Goal: Transaction & Acquisition: Purchase product/service

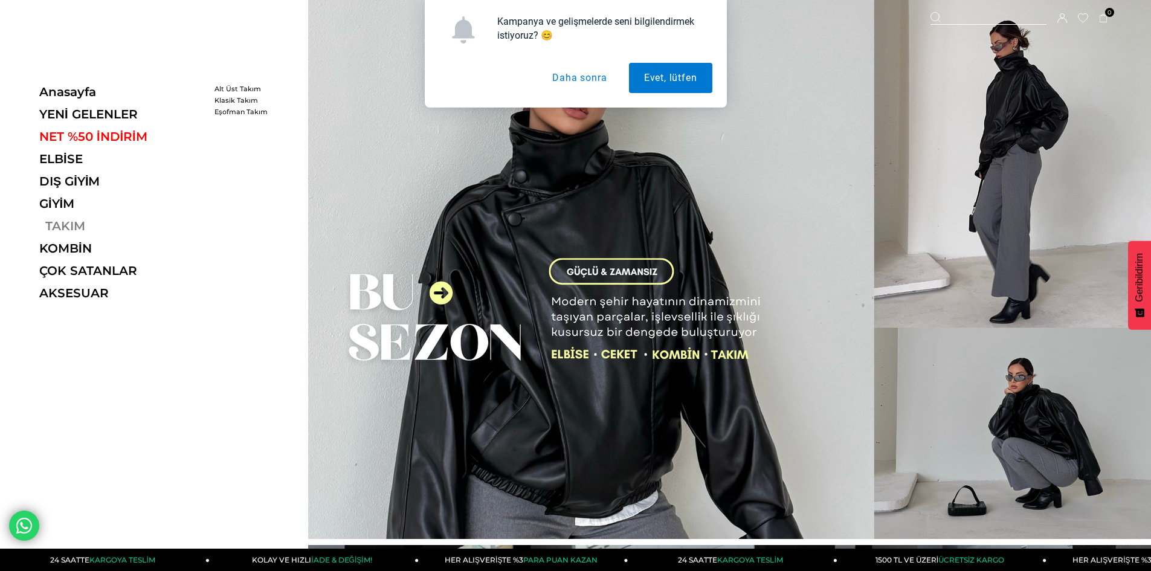
click at [68, 220] on link "TAKIM" at bounding box center [122, 226] width 166 height 14
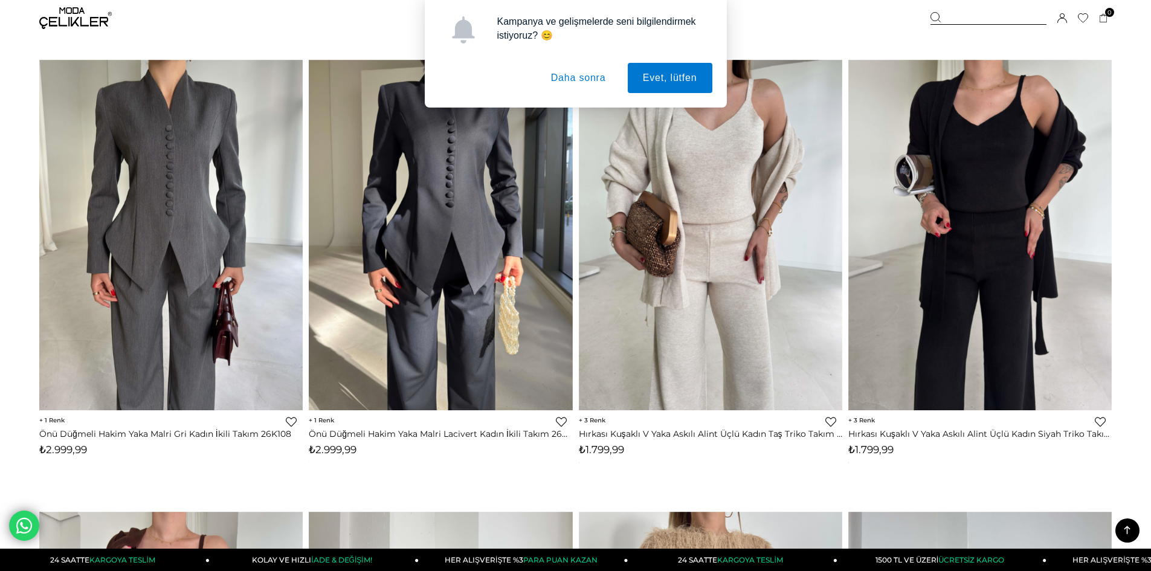
scroll to position [544, 0]
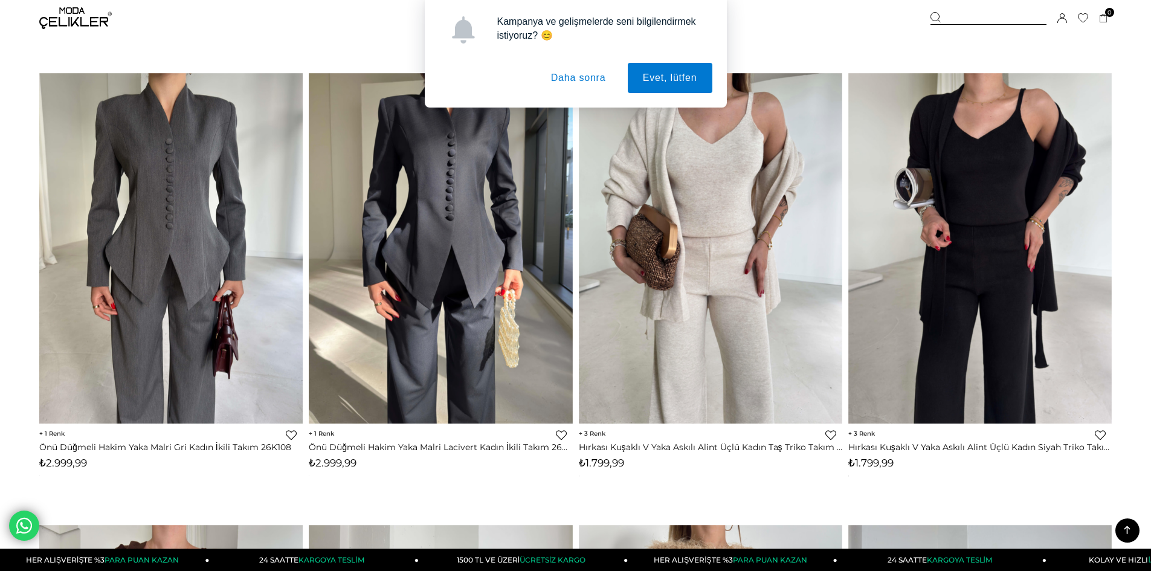
click at [589, 79] on button "Daha sonra" at bounding box center [578, 78] width 85 height 30
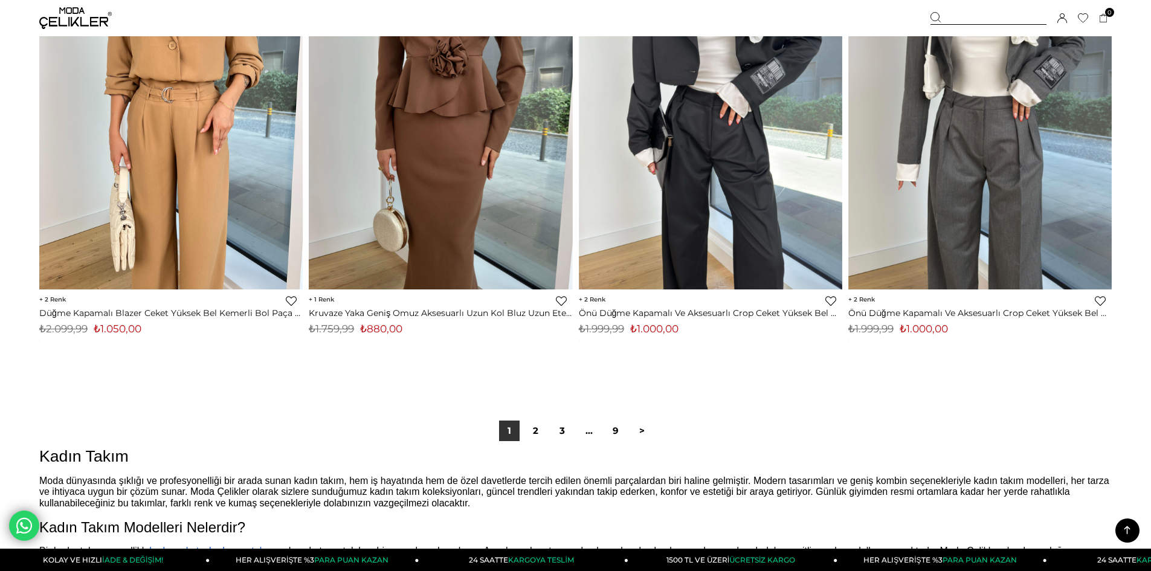
scroll to position [8878, 0]
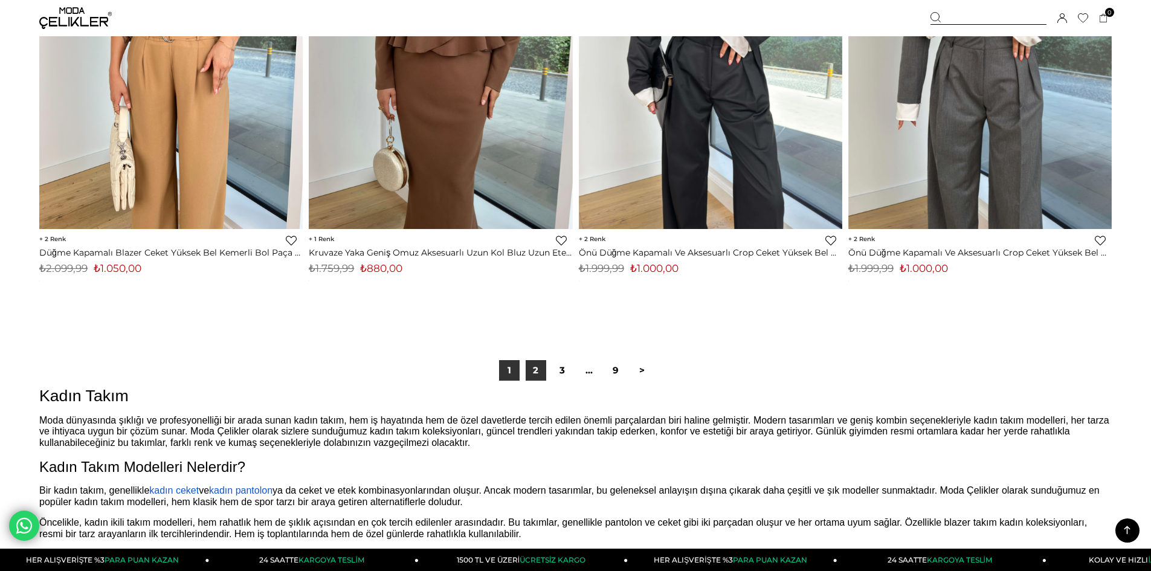
click at [538, 367] on link "2" at bounding box center [535, 370] width 21 height 21
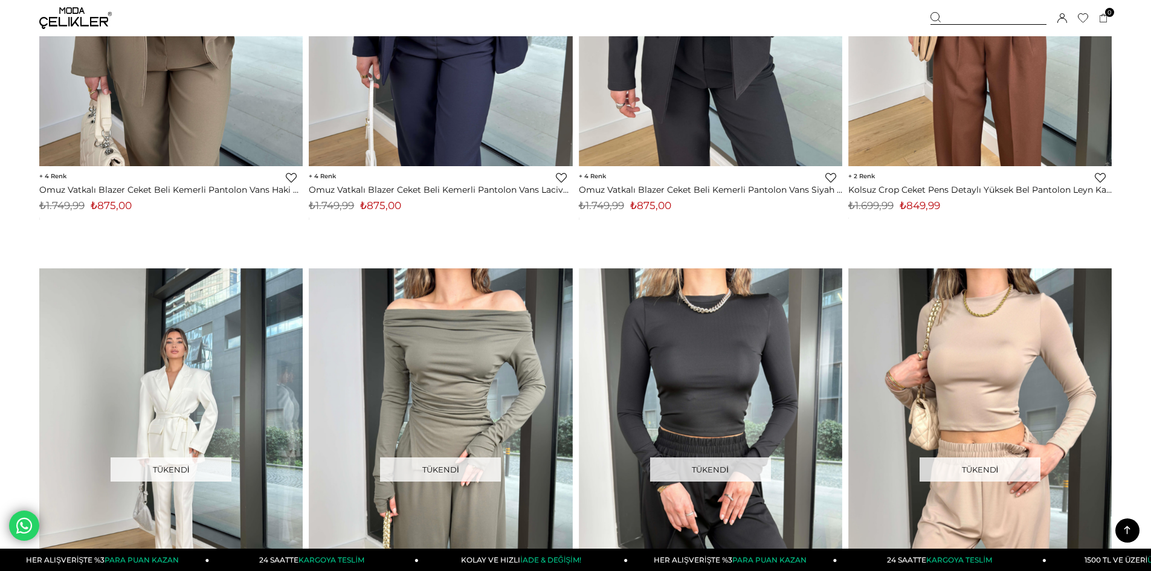
scroll to position [4771, 0]
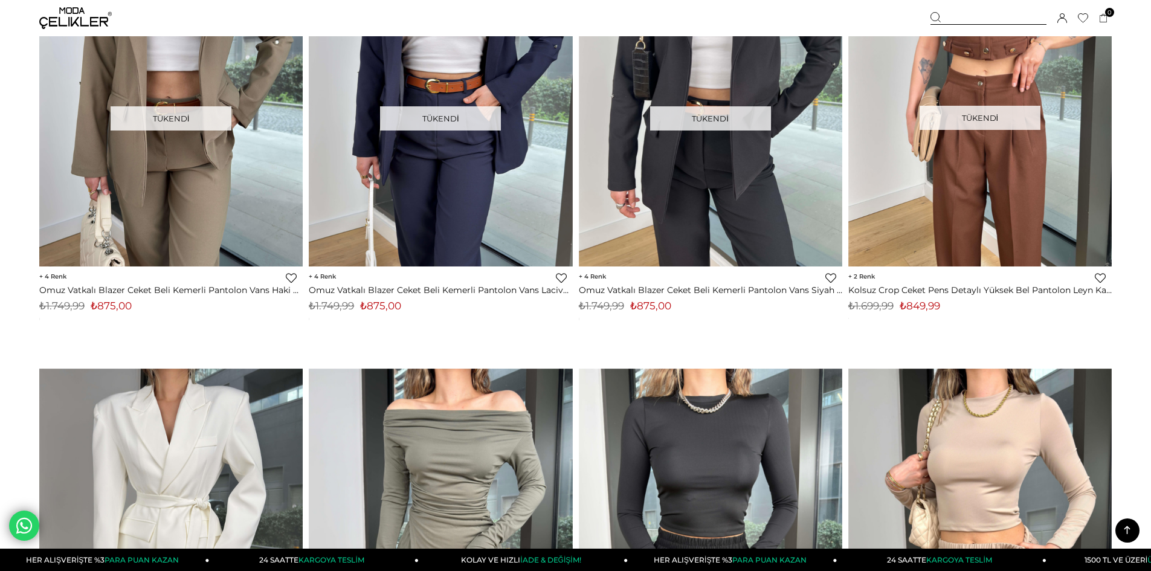
click at [77, 14] on img at bounding box center [75, 18] width 72 height 22
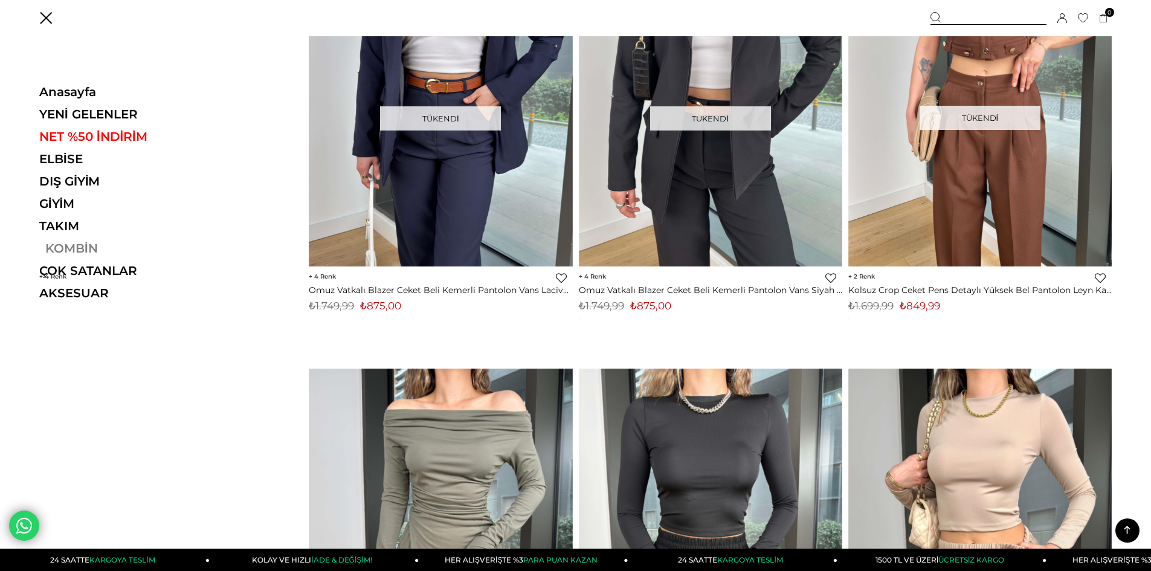
click at [77, 245] on link "KOMBİN" at bounding box center [122, 248] width 166 height 14
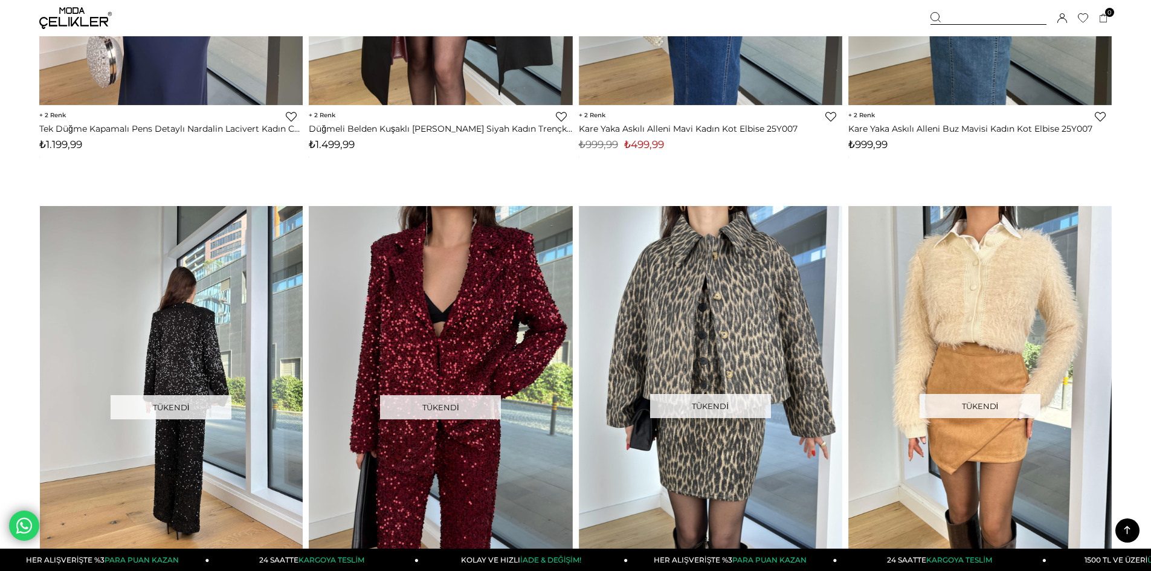
scroll to position [8214, 0]
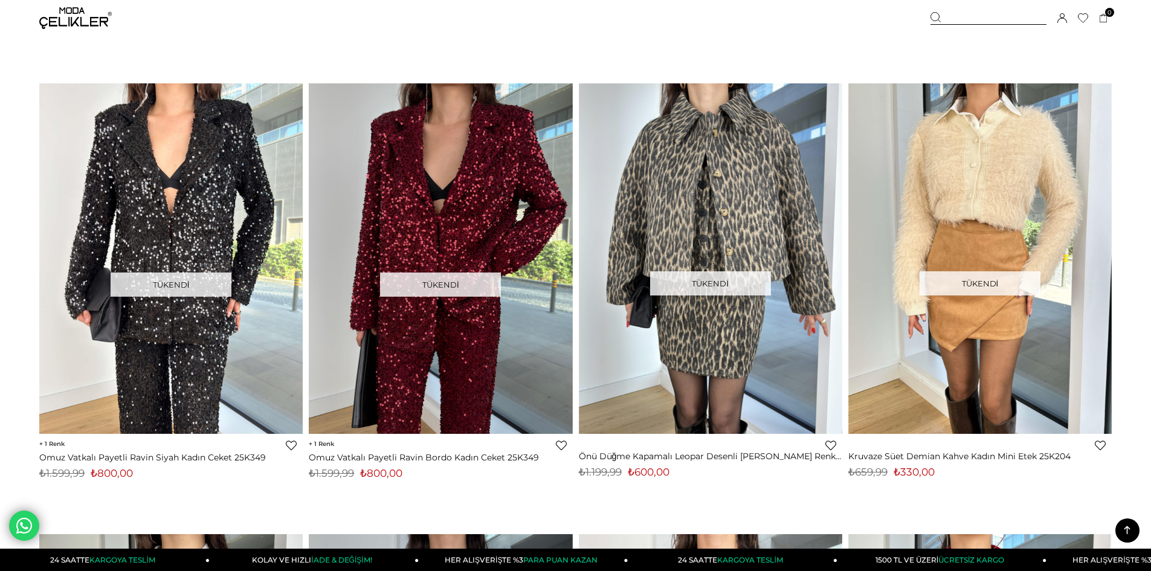
click at [66, 21] on img at bounding box center [75, 18] width 72 height 22
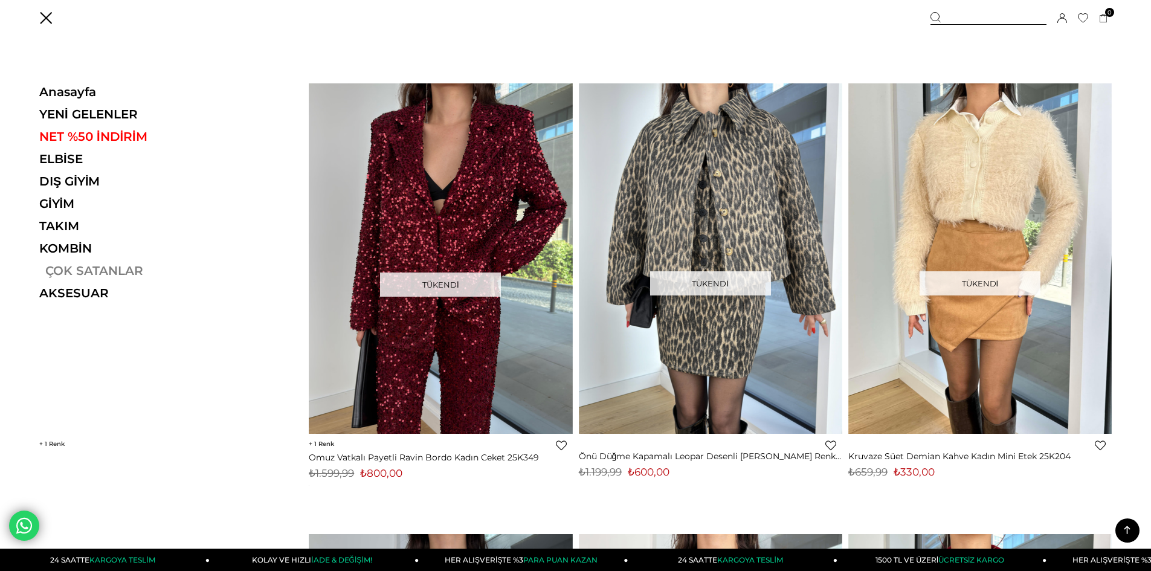
click at [79, 269] on link "ÇOK SATANLAR" at bounding box center [122, 270] width 166 height 14
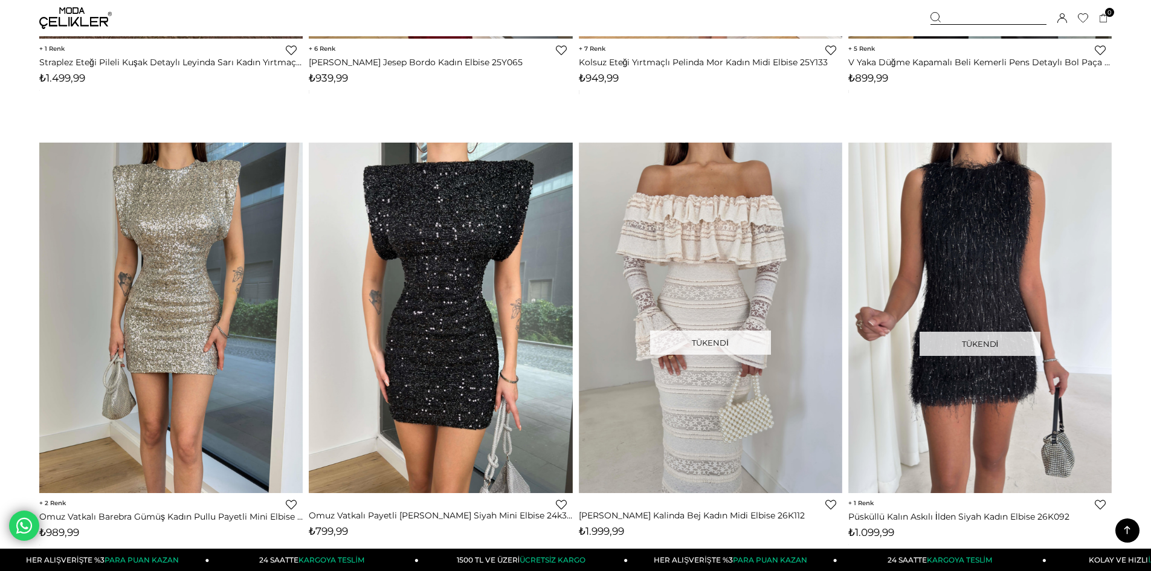
scroll to position [7791, 0]
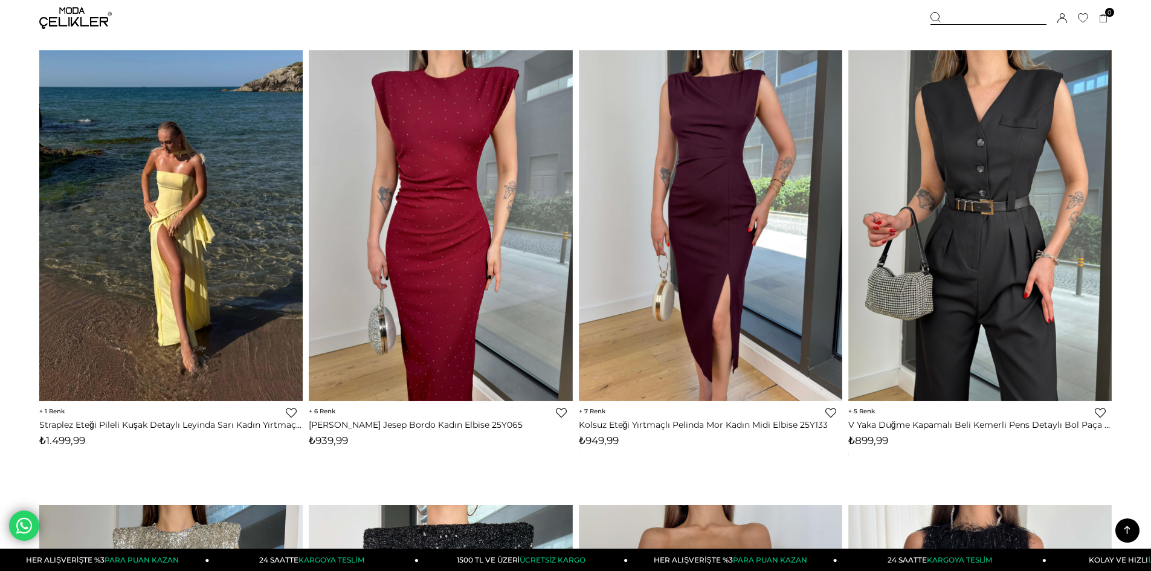
click at [86, 18] on img at bounding box center [75, 18] width 72 height 22
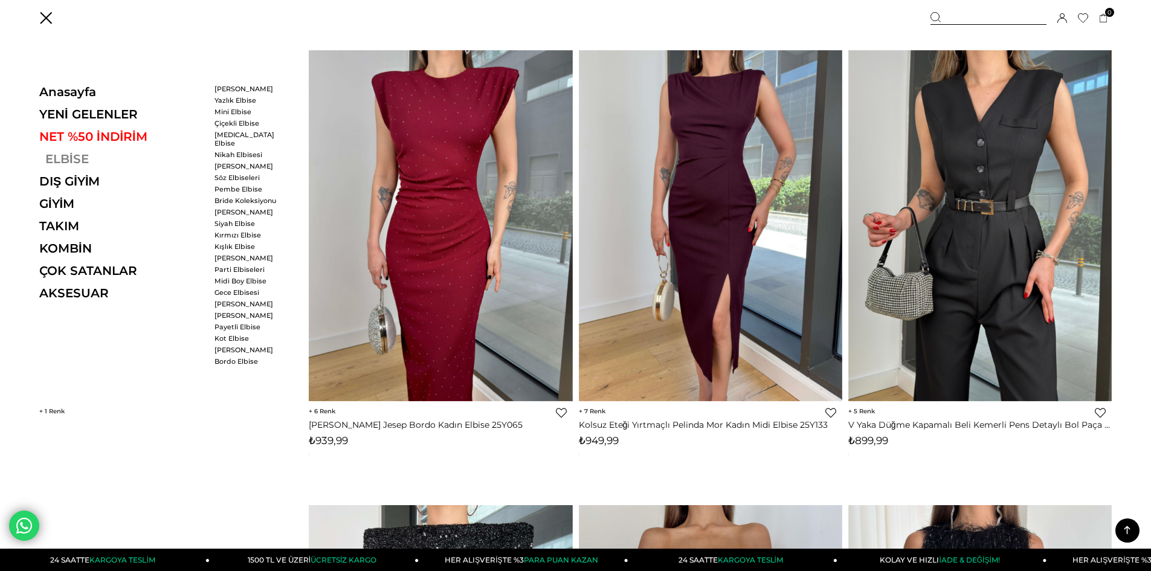
click at [73, 157] on link "ELBİSE" at bounding box center [122, 159] width 166 height 14
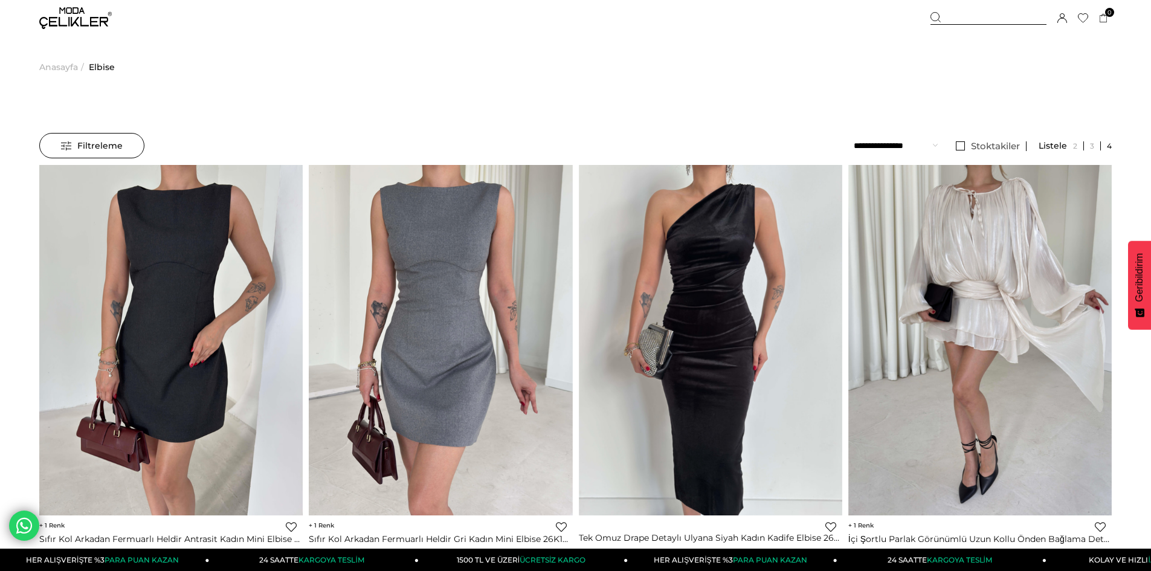
click at [951, 19] on div at bounding box center [988, 18] width 116 height 13
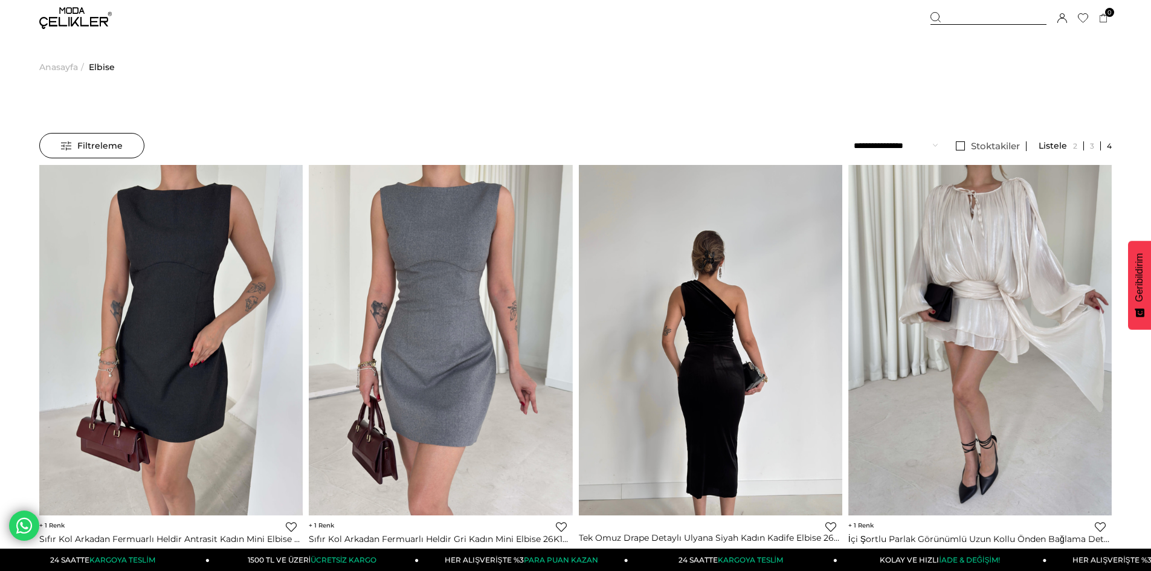
type input "*****"
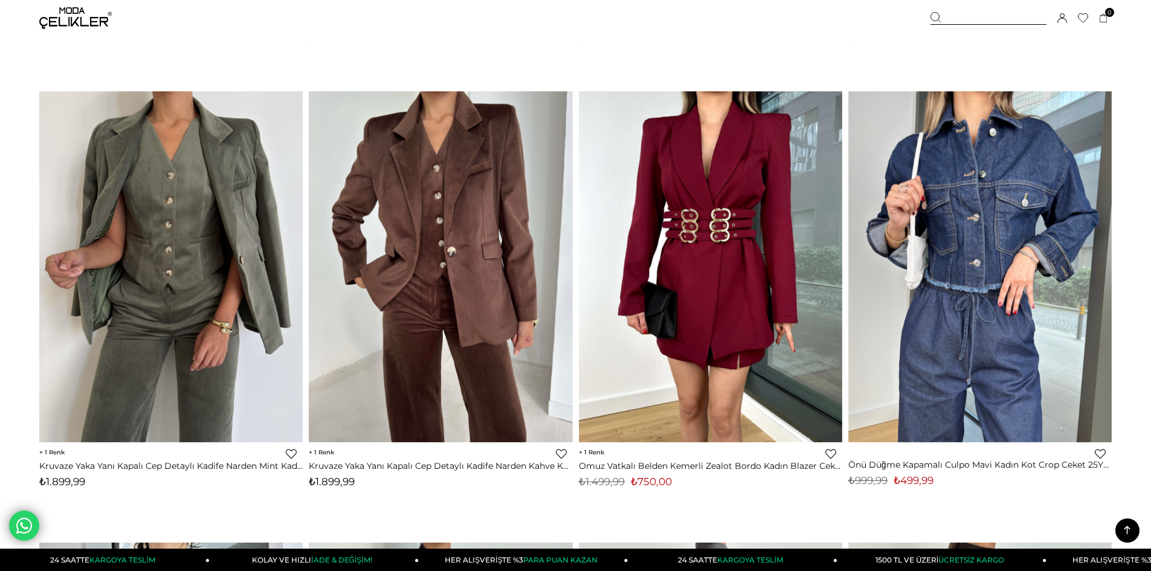
scroll to position [966, 0]
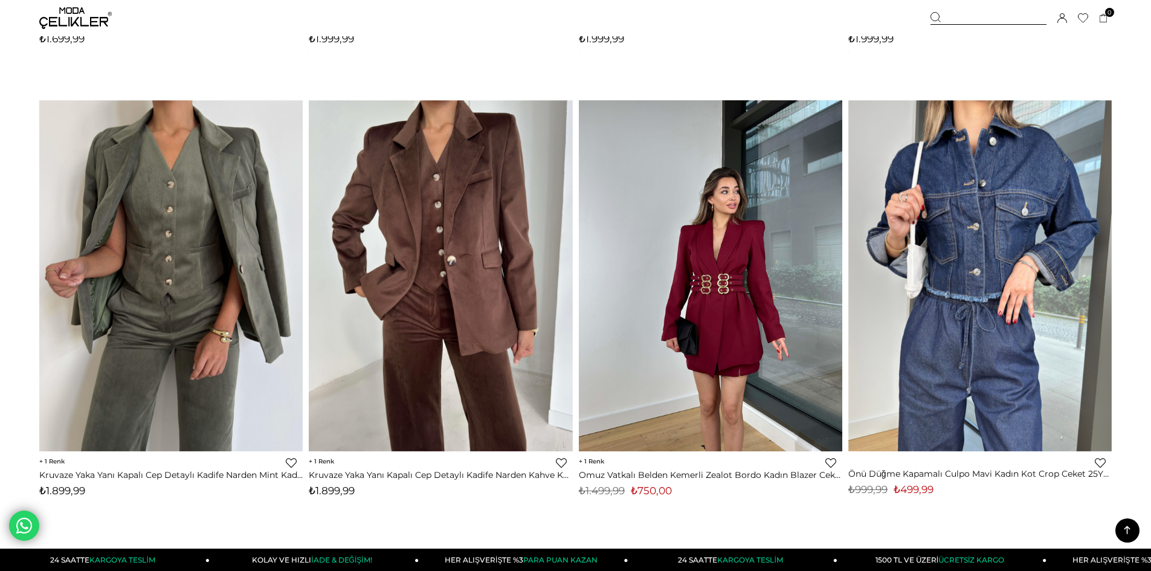
click at [712, 293] on img at bounding box center [710, 275] width 263 height 351
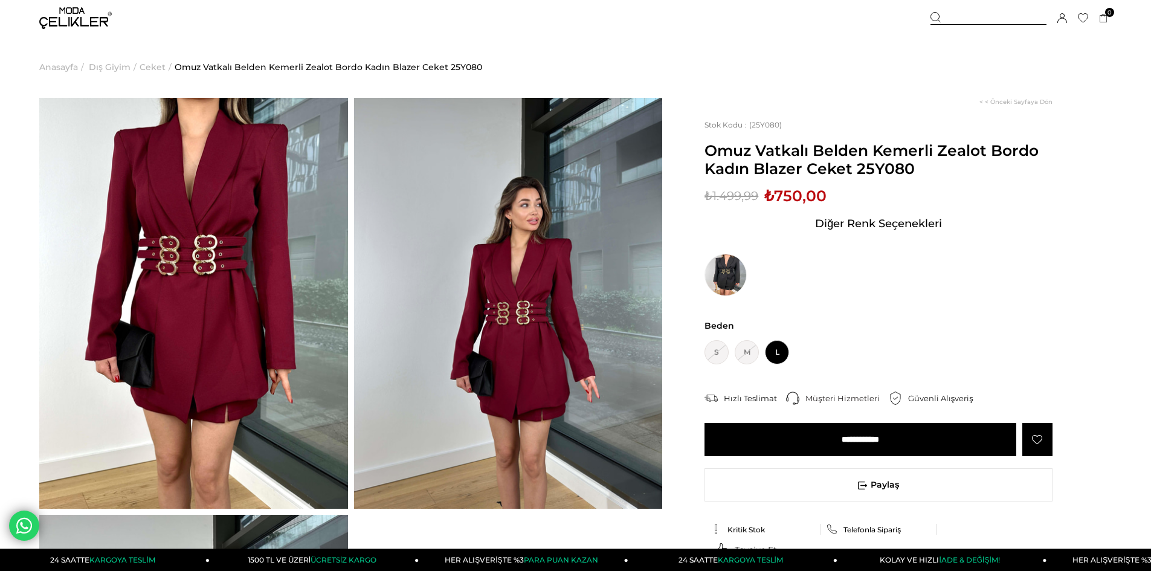
click at [777, 352] on span "L" at bounding box center [777, 352] width 24 height 24
click at [811, 440] on input "**********" at bounding box center [860, 439] width 312 height 33
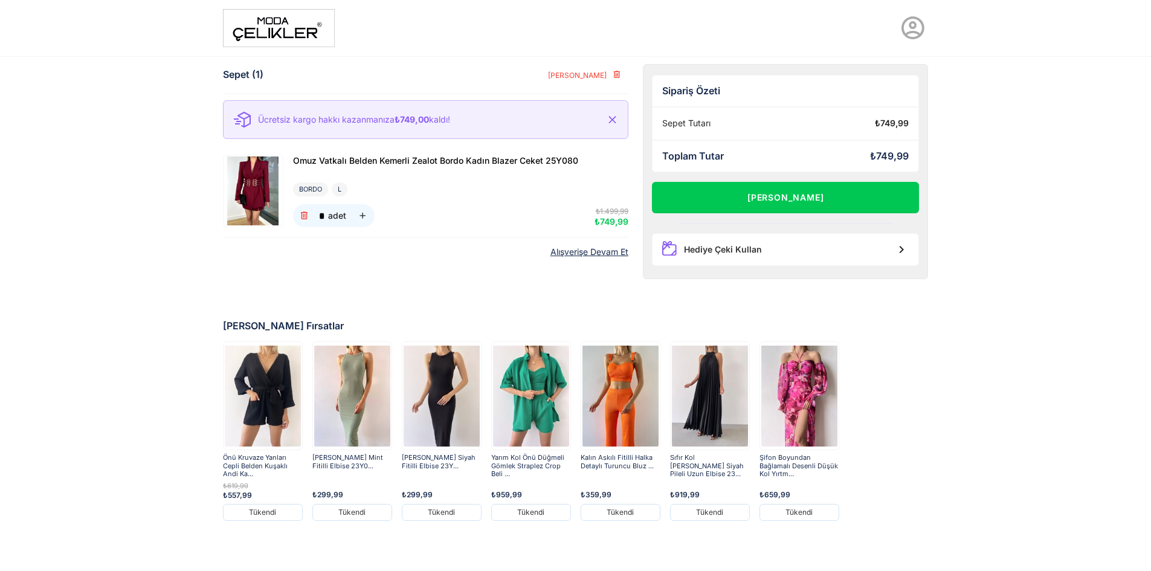
click at [273, 27] on img at bounding box center [279, 28] width 112 height 38
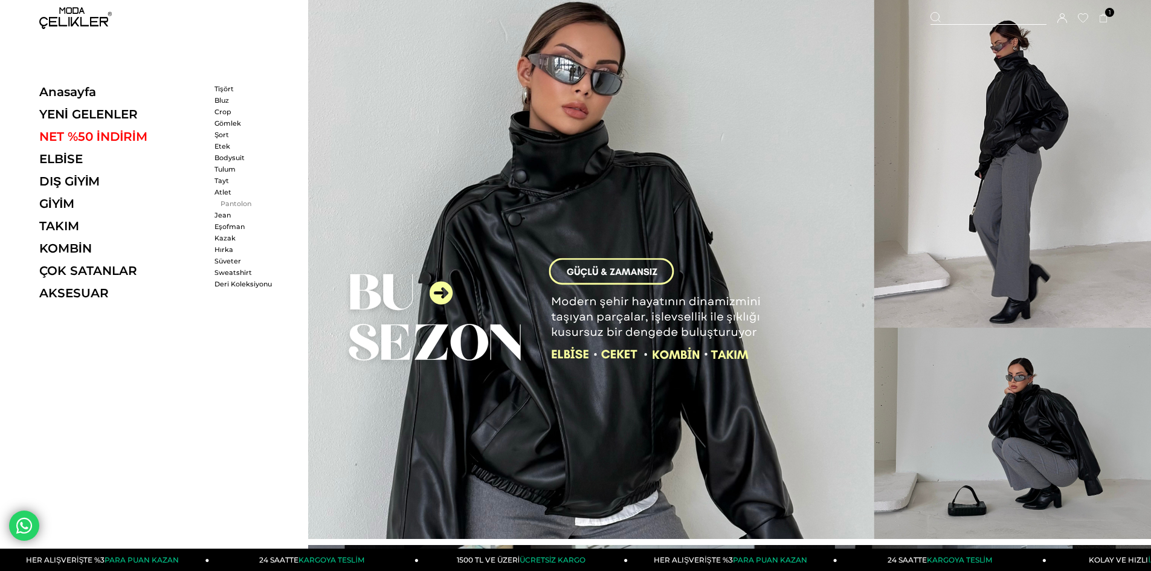
click at [220, 203] on link "Pantolon" at bounding box center [248, 203] width 69 height 8
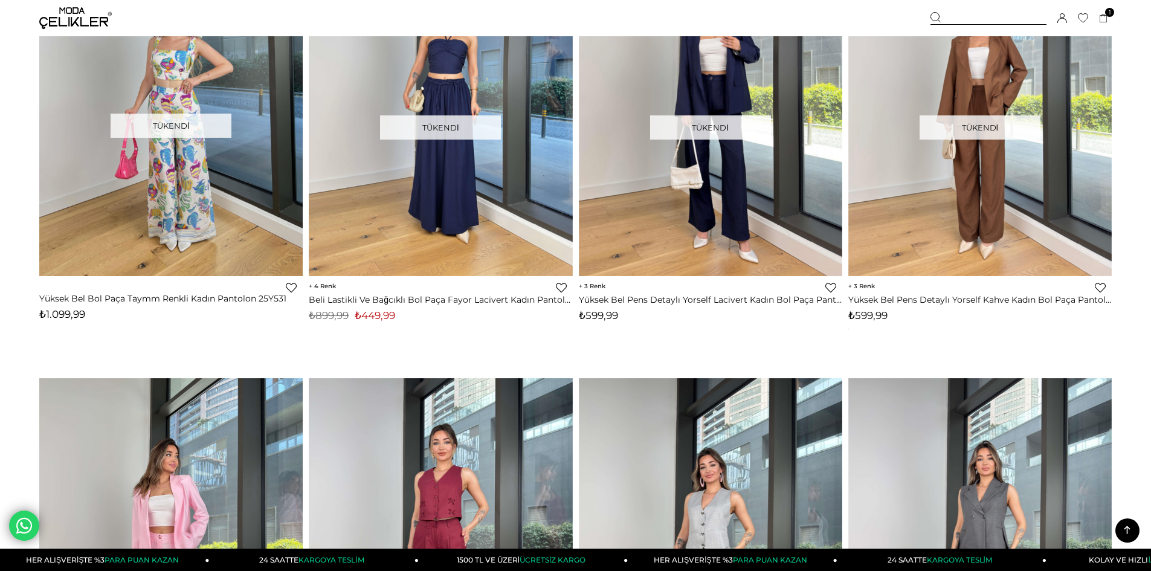
scroll to position [3382, 0]
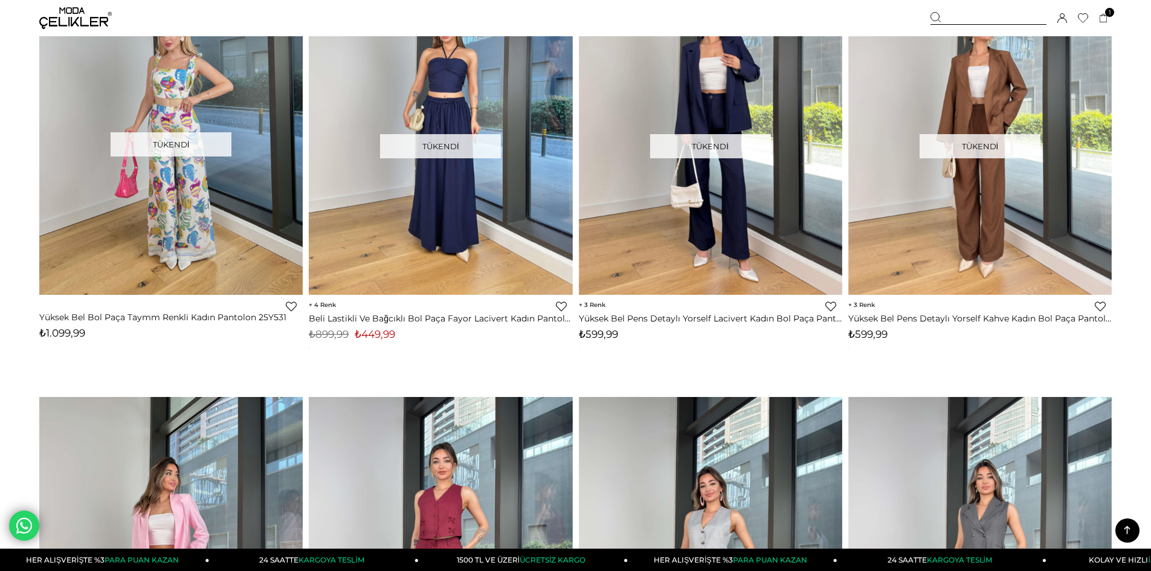
click at [71, 12] on img at bounding box center [75, 18] width 72 height 22
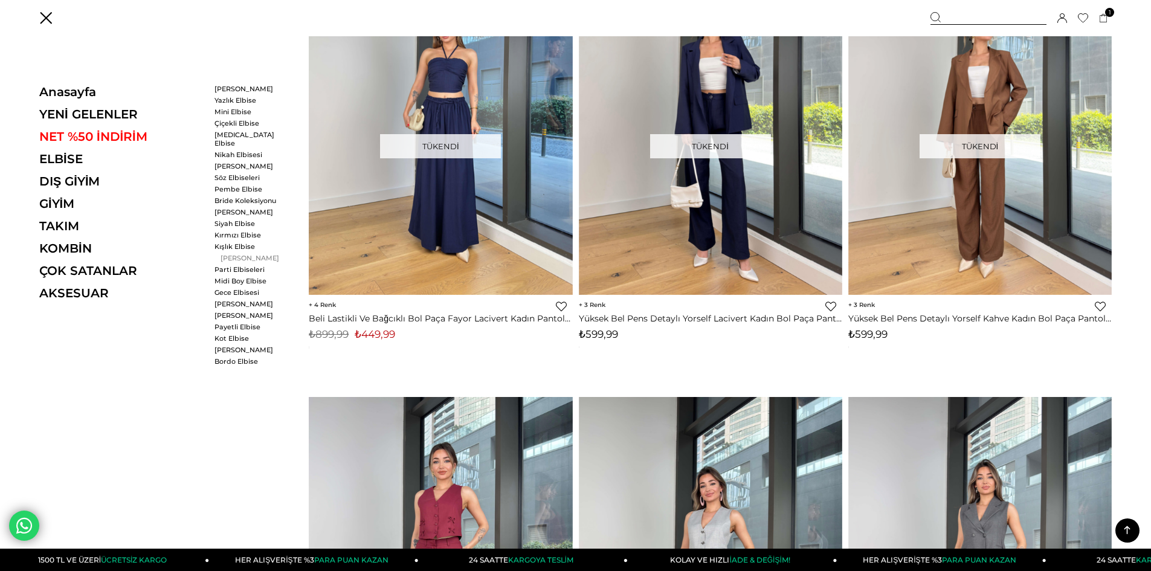
click at [236, 254] on link "[PERSON_NAME]" at bounding box center [248, 258] width 69 height 8
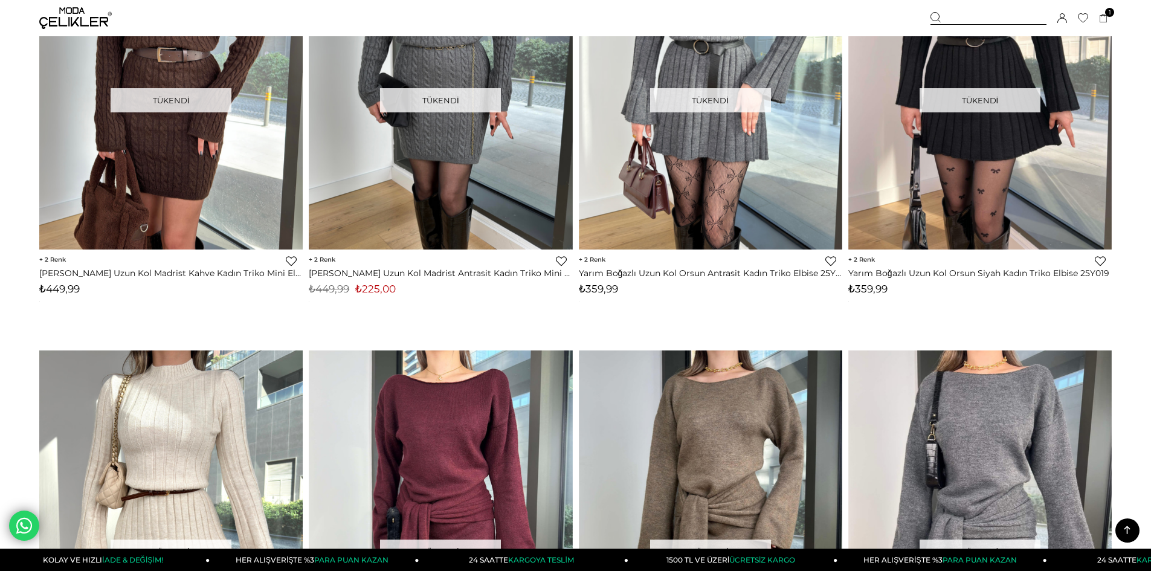
scroll to position [846, 0]
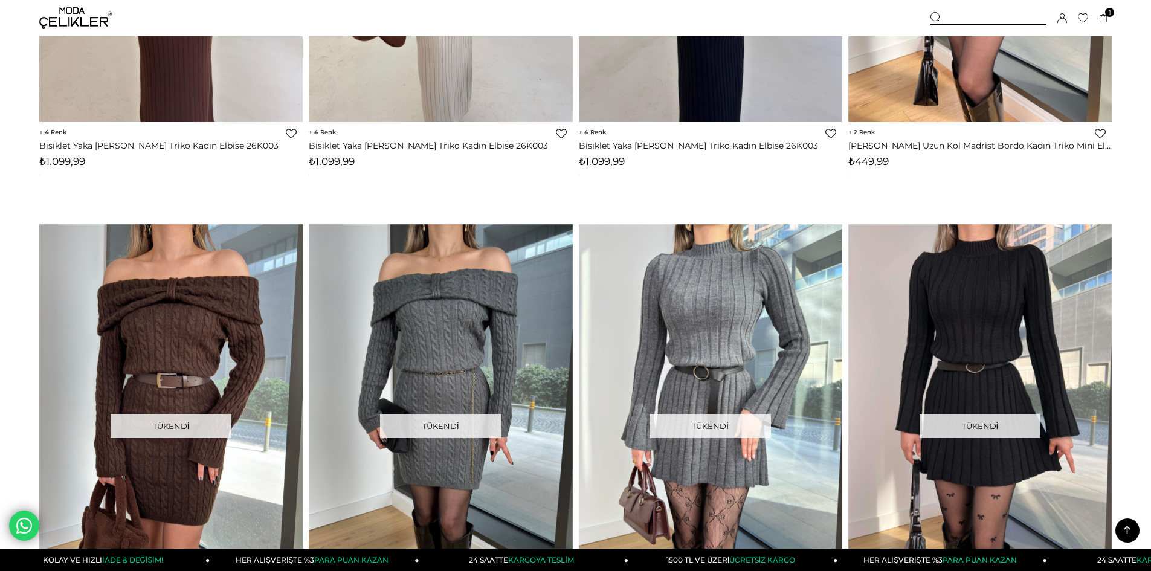
click at [58, 11] on img at bounding box center [75, 18] width 72 height 22
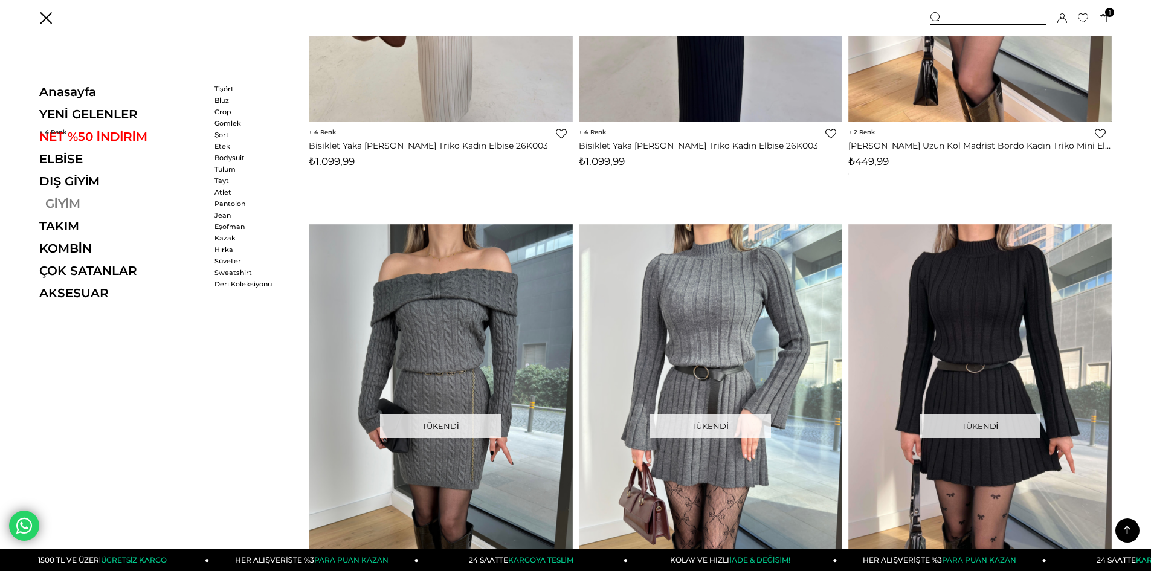
click at [75, 207] on link "GİYİM" at bounding box center [122, 203] width 166 height 14
click at [223, 146] on link "Etek" at bounding box center [248, 146] width 69 height 8
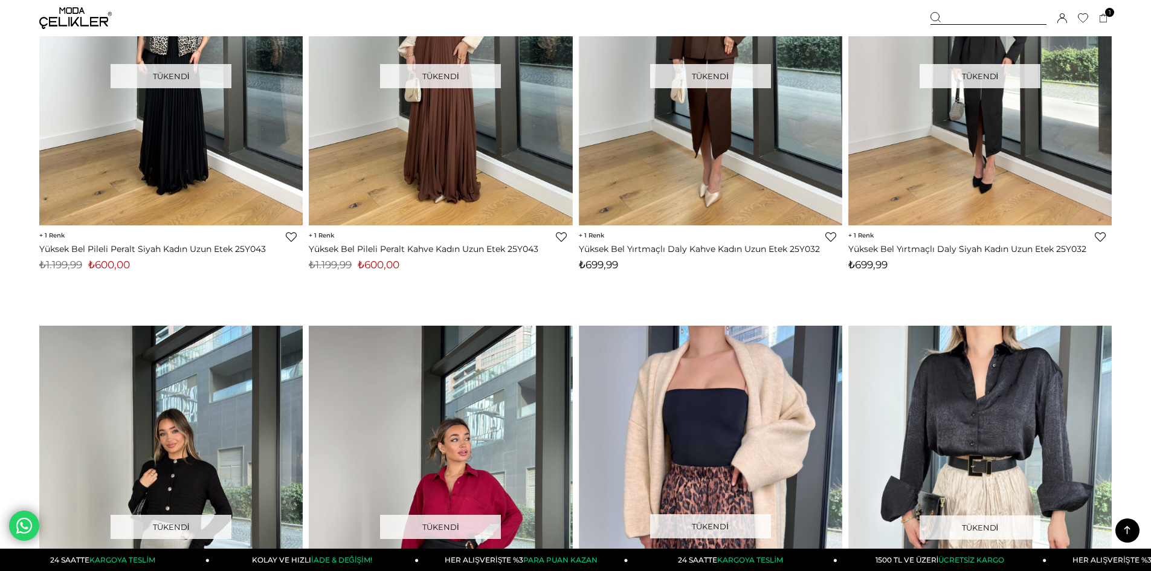
scroll to position [2114, 0]
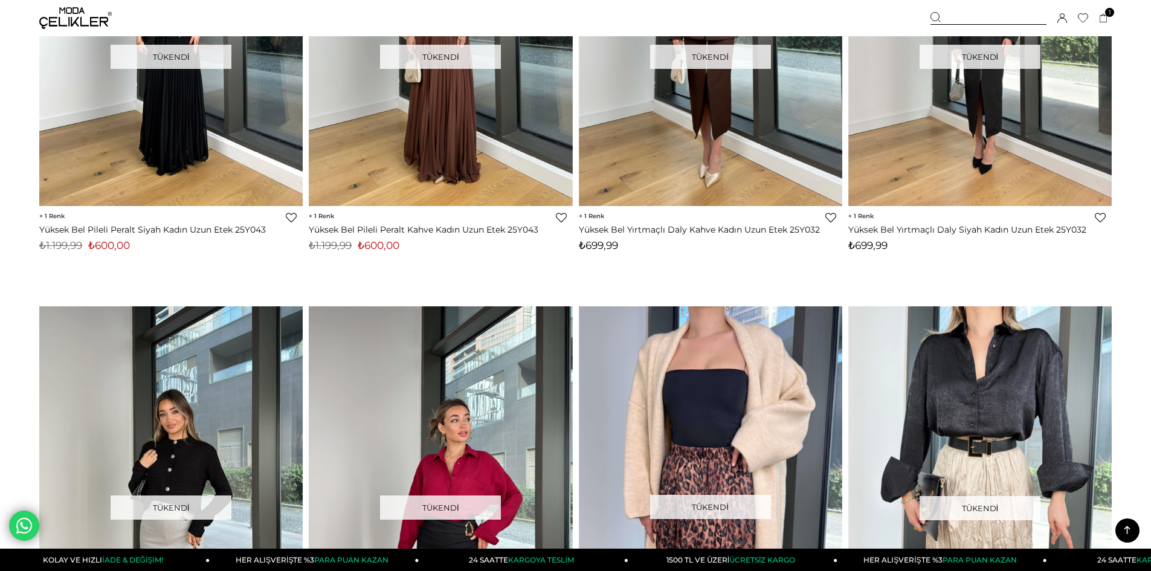
click at [66, 17] on img at bounding box center [75, 18] width 72 height 22
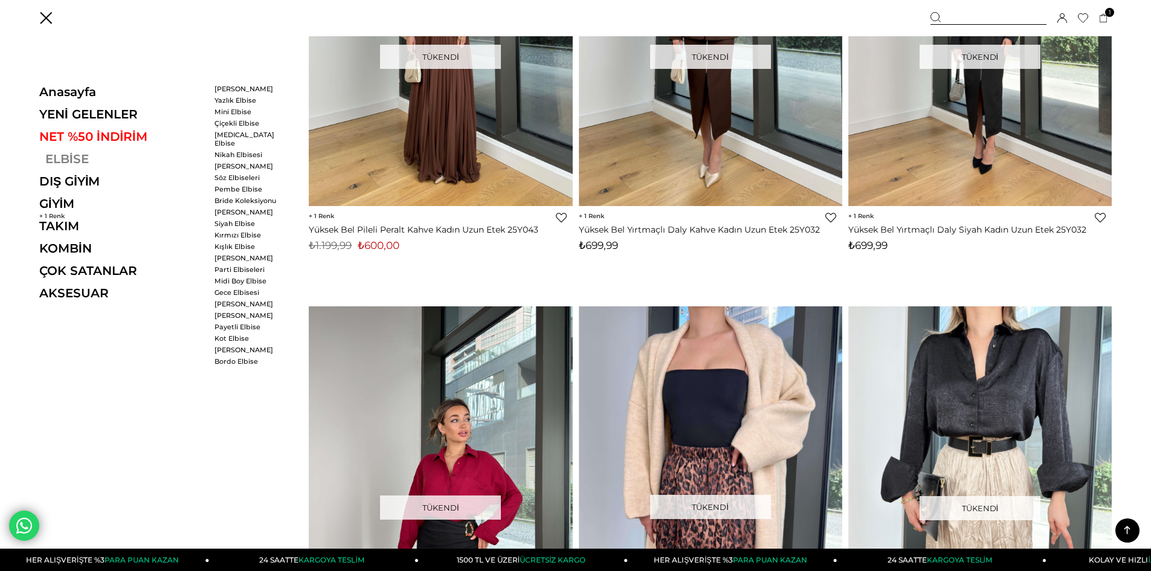
click at [98, 160] on link "ELBİSE" at bounding box center [122, 159] width 166 height 14
click at [61, 157] on link "ELBİSE" at bounding box center [122, 159] width 166 height 14
click at [229, 242] on link "Kışlık Elbise" at bounding box center [248, 246] width 69 height 8
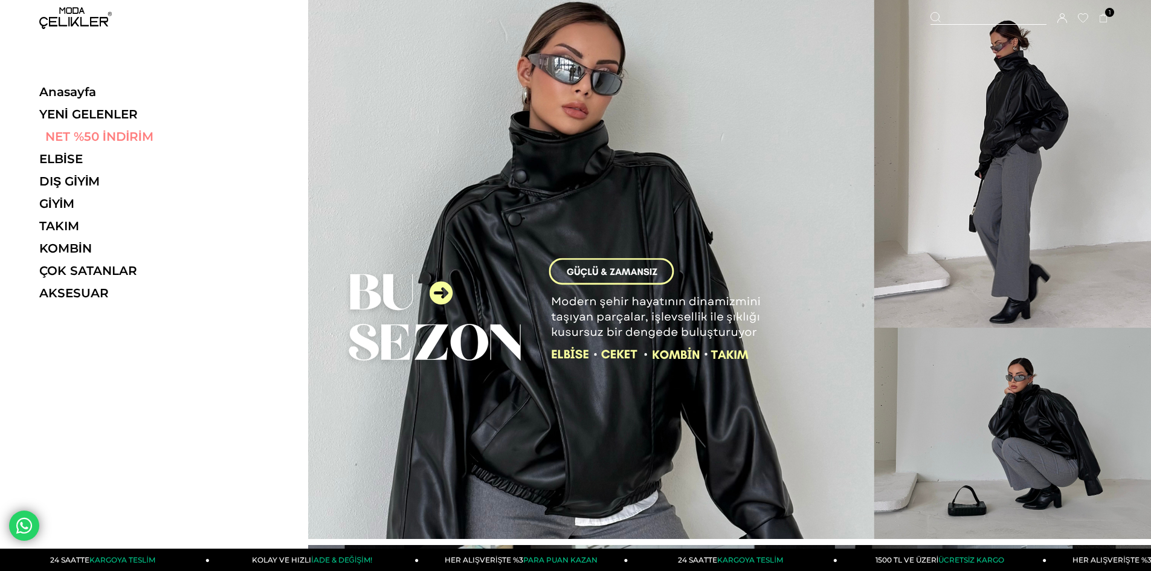
click at [86, 132] on link "NET %50 İNDİRİM" at bounding box center [122, 136] width 166 height 14
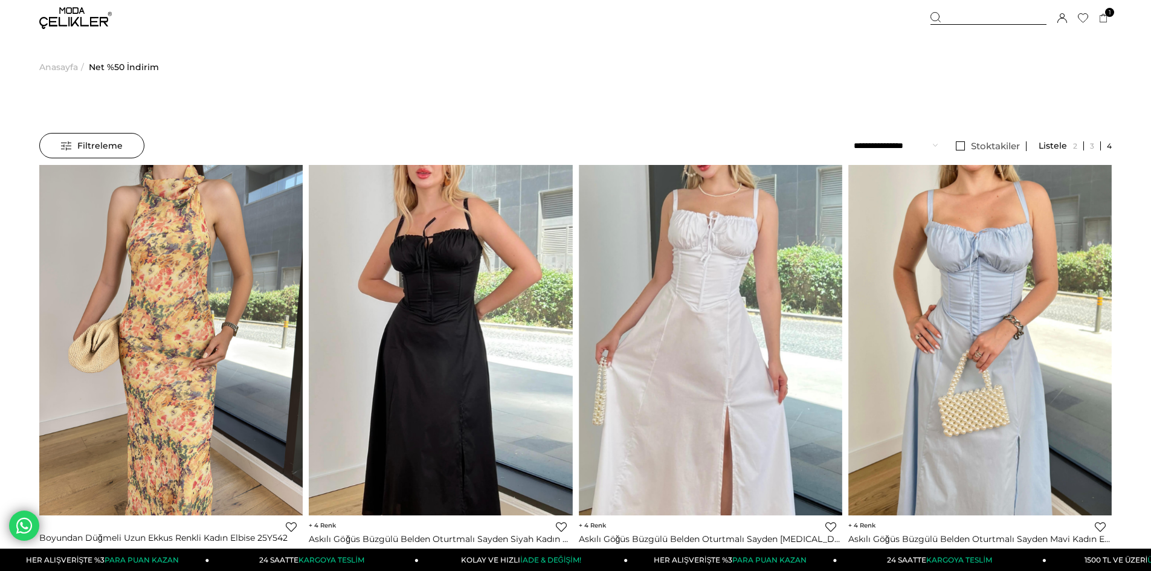
click at [80, 12] on img at bounding box center [75, 18] width 72 height 22
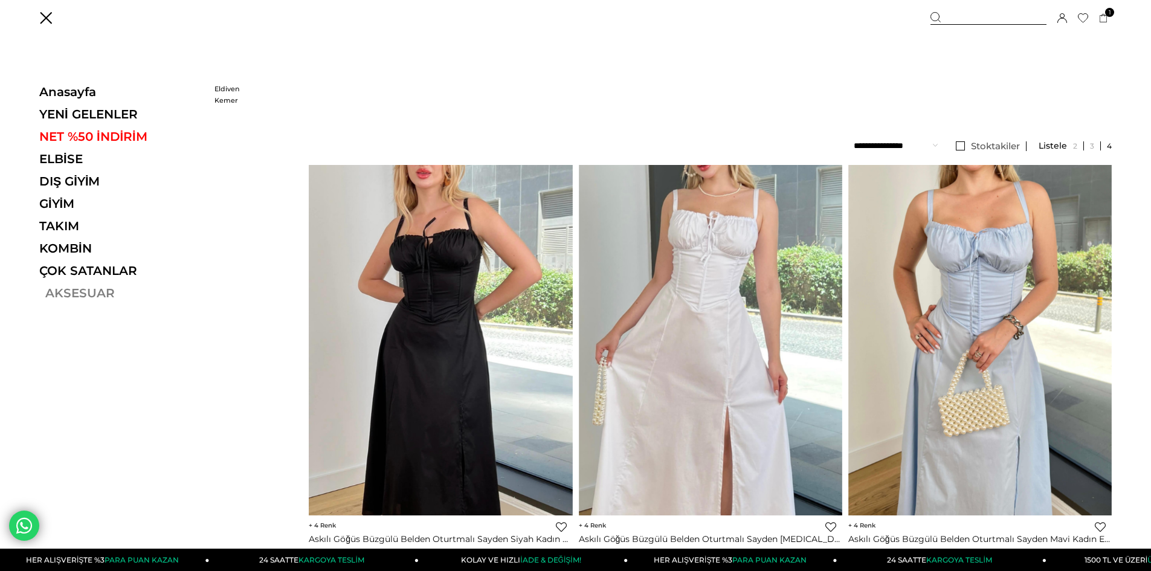
click at [65, 293] on link "AKSESUAR" at bounding box center [122, 293] width 166 height 14
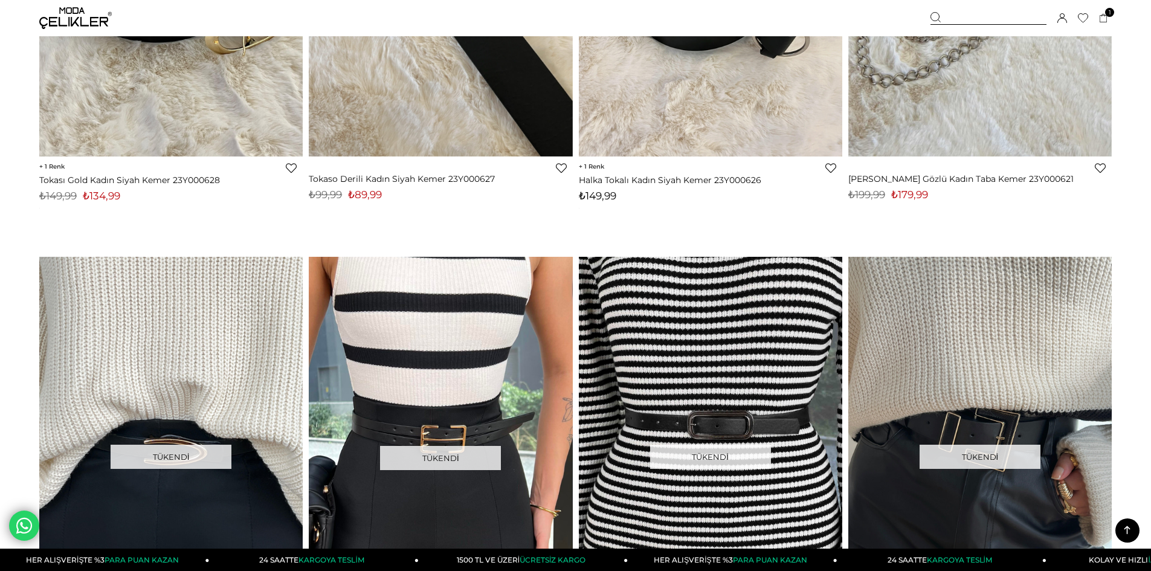
scroll to position [3684, 0]
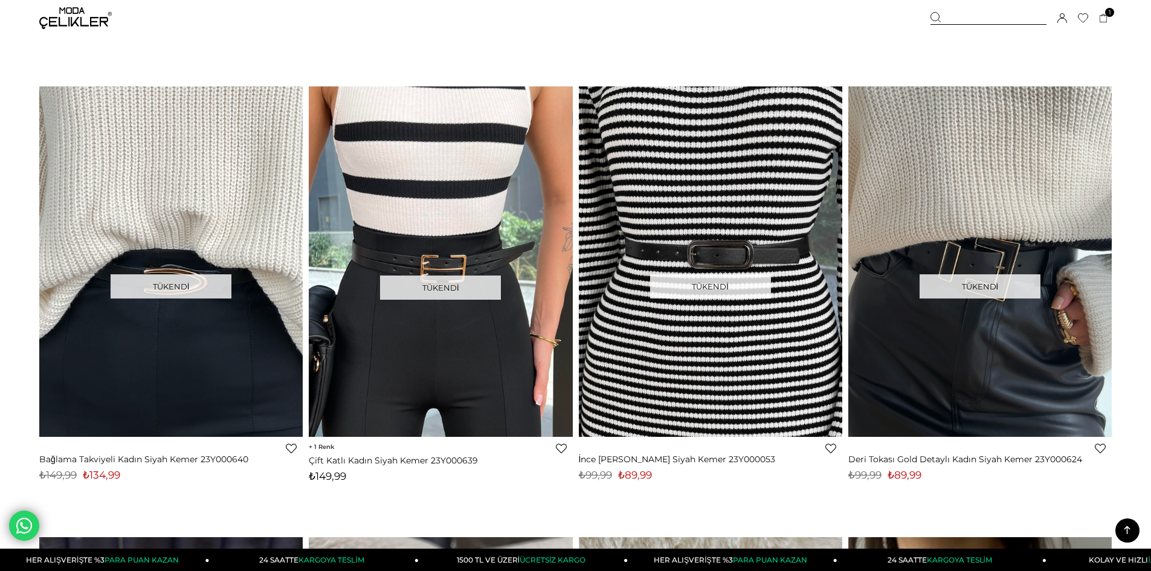
click at [65, 18] on img at bounding box center [75, 18] width 72 height 22
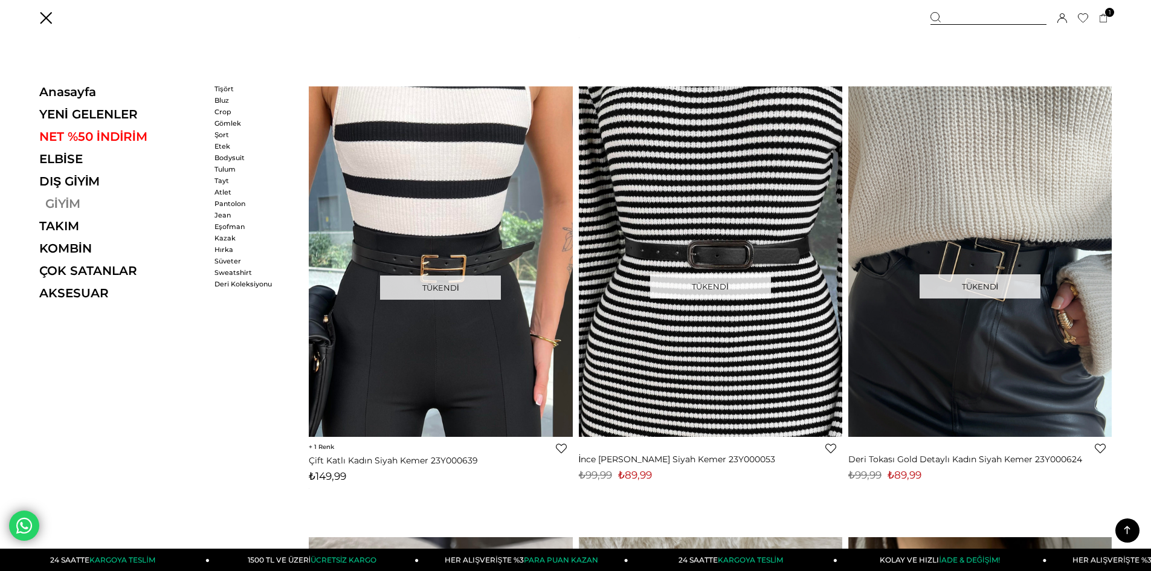
click at [74, 203] on link "GİYİM" at bounding box center [122, 203] width 166 height 14
click at [227, 267] on div "GİYİM [GEOGRAPHIC_DATA] Bluz Crop [GEOGRAPHIC_DATA] [GEOGRAPHIC_DATA] Etek Body…" at bounding box center [248, 188] width 69 height 207
click at [228, 272] on link "Sweatshirt" at bounding box center [248, 272] width 69 height 8
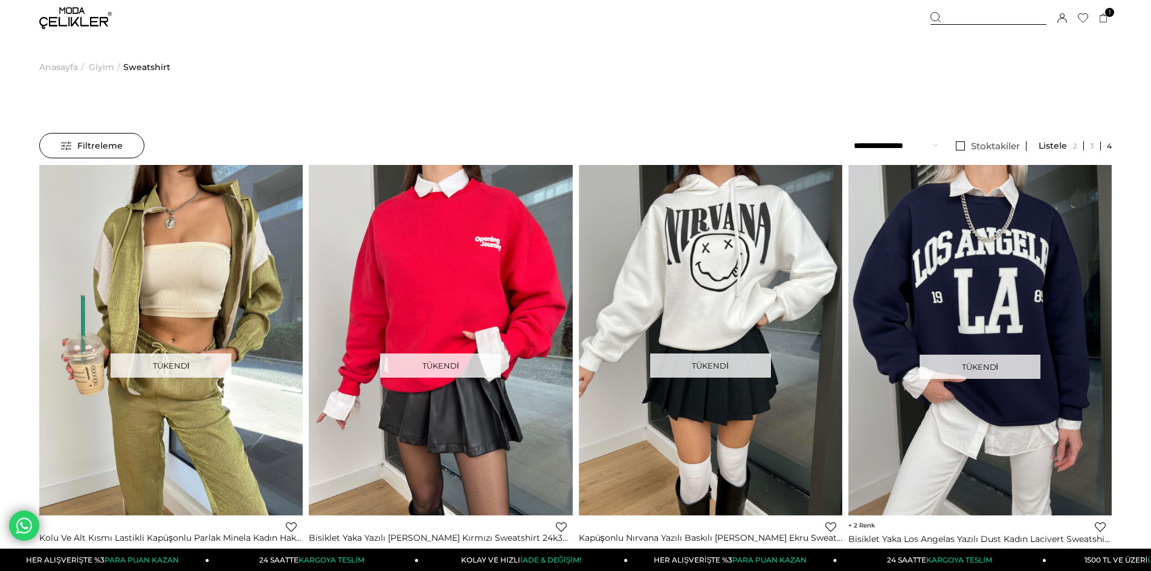
click at [71, 13] on img at bounding box center [75, 18] width 72 height 22
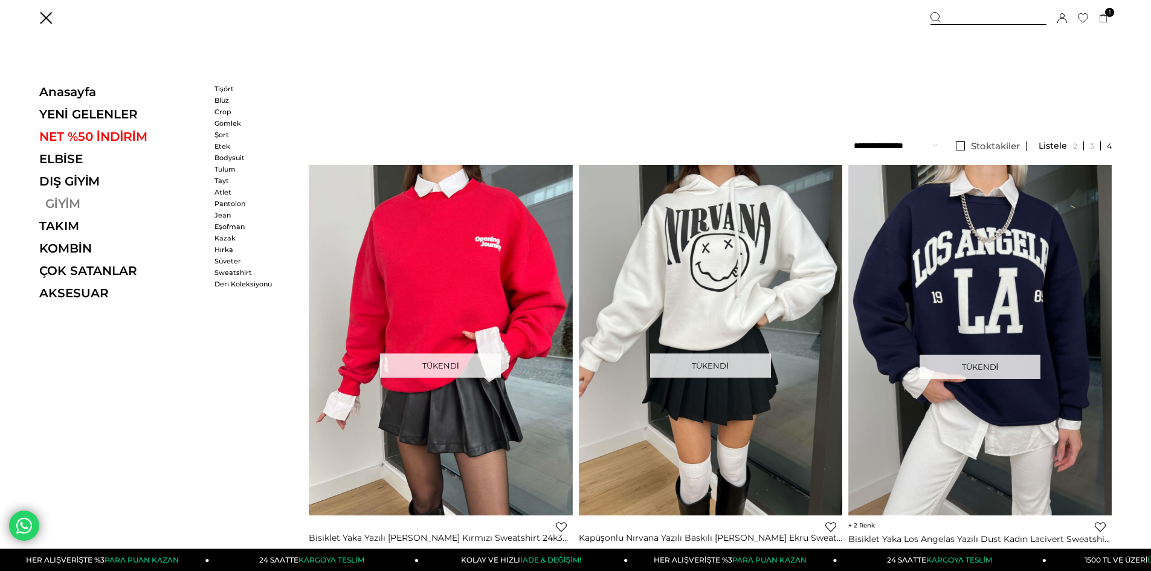
click at [63, 202] on link "GİYİM" at bounding box center [122, 203] width 166 height 14
click at [224, 100] on link "Bluz" at bounding box center [248, 100] width 69 height 8
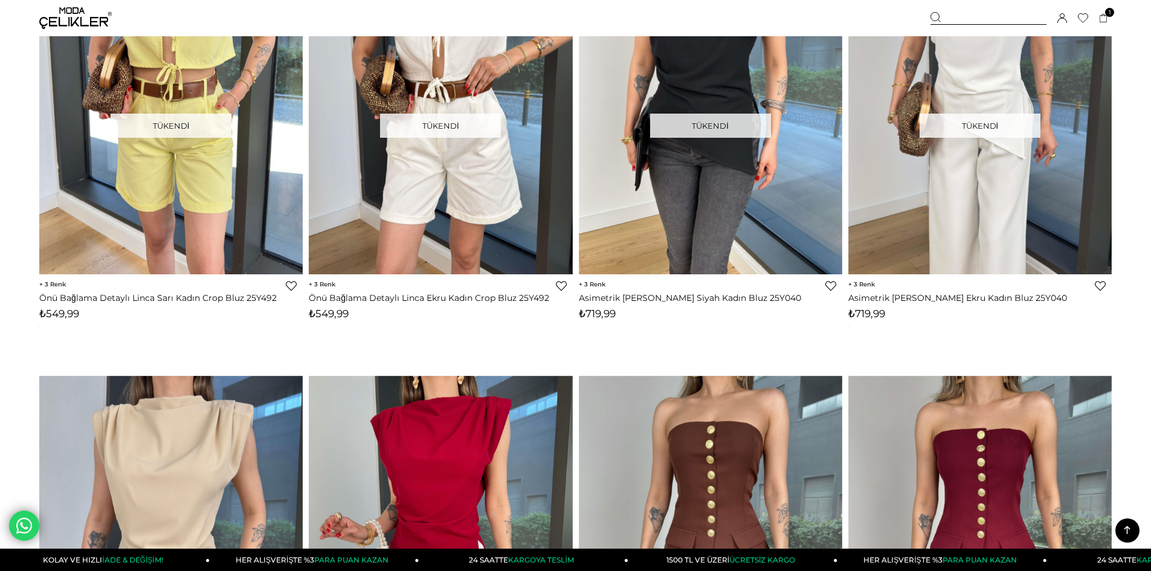
scroll to position [3020, 0]
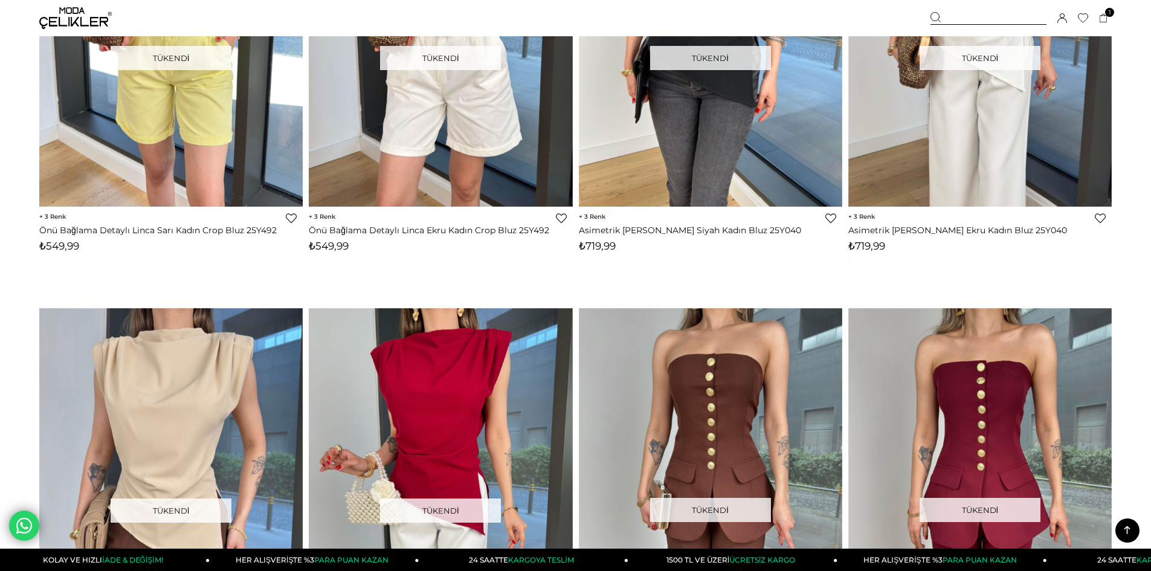
click at [74, 13] on img at bounding box center [75, 18] width 72 height 22
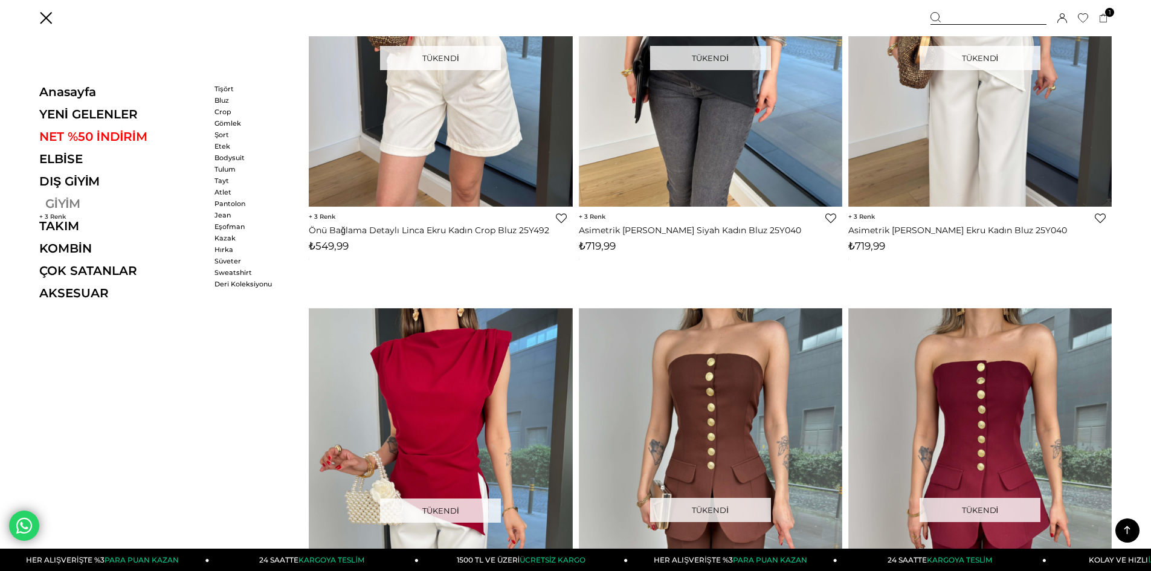
click at [59, 205] on link "GİYİM" at bounding box center [122, 203] width 166 height 14
click at [225, 248] on link "Hırka" at bounding box center [248, 249] width 69 height 8
